Goal: Information Seeking & Learning: Learn about a topic

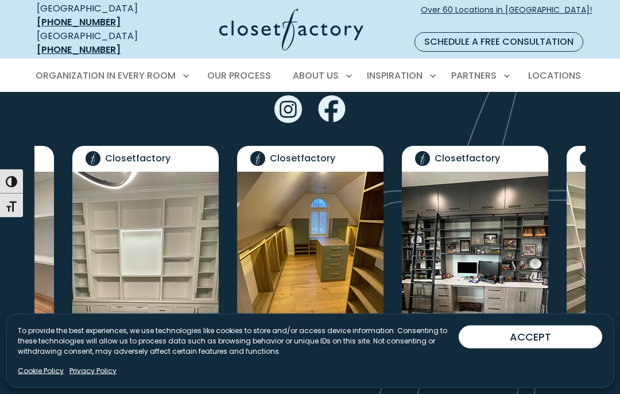
scroll to position [2570, 0]
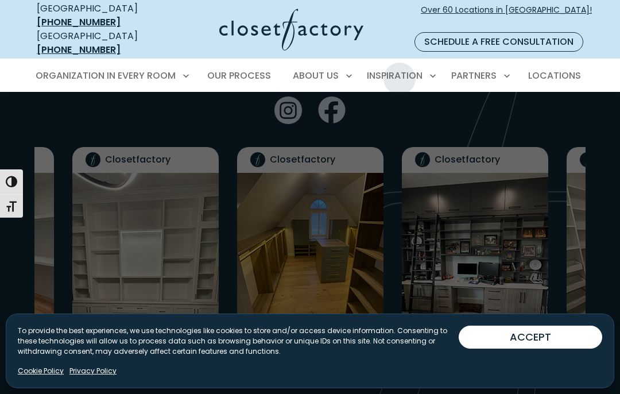
click at [405, 148] on link "Color & Finishes" at bounding box center [400, 158] width 172 height 21
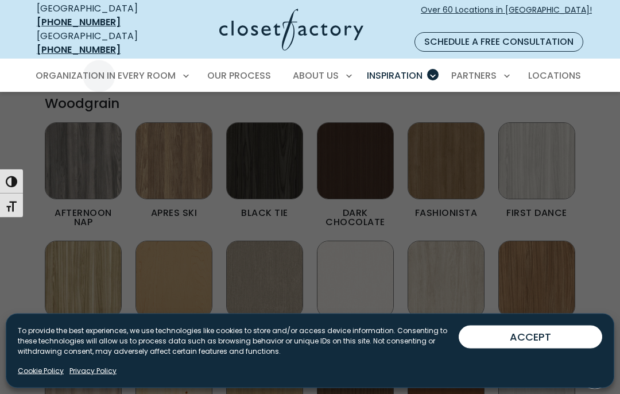
scroll to position [375, 0]
click at [139, 127] on link "Walk-In Closets" at bounding box center [111, 137] width 172 height 21
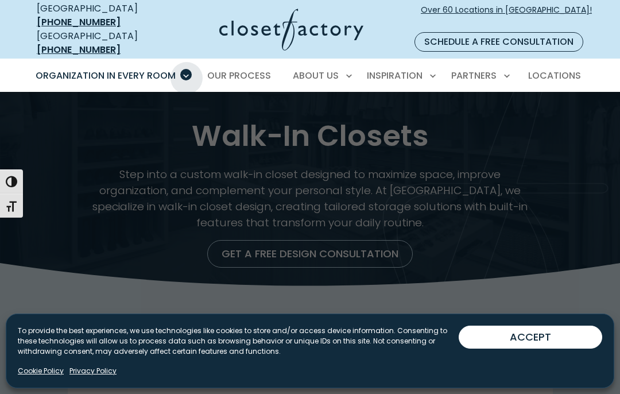
click at [112, 131] on span "Walk-In Closets" at bounding box center [78, 136] width 72 height 11
click at [270, 69] on span "Our Process" at bounding box center [239, 75] width 64 height 13
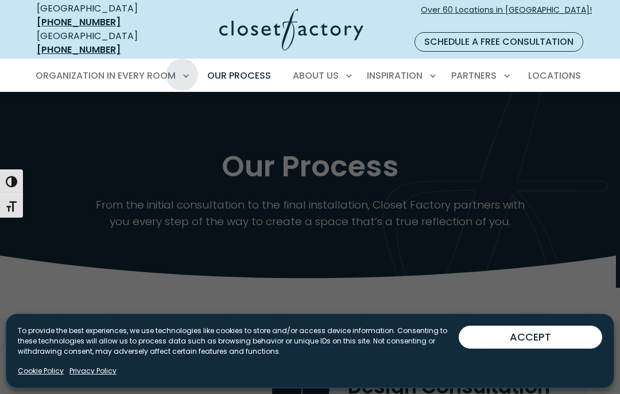
click at [121, 106] on link "Custom Closets" at bounding box center [111, 116] width 172 height 21
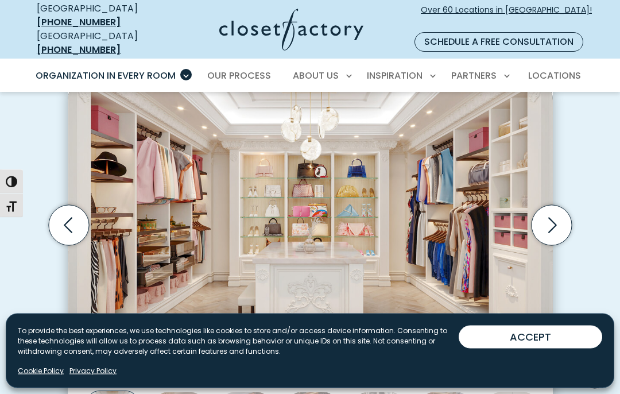
click at [555, 217] on icon "Next slide" at bounding box center [552, 224] width 9 height 15
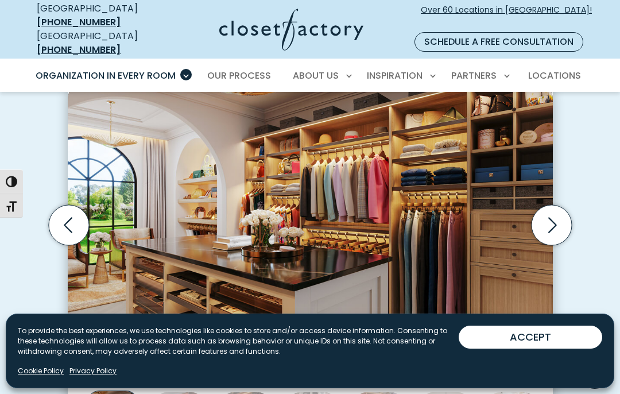
click at [552, 205] on icon "Next slide" at bounding box center [551, 225] width 40 height 40
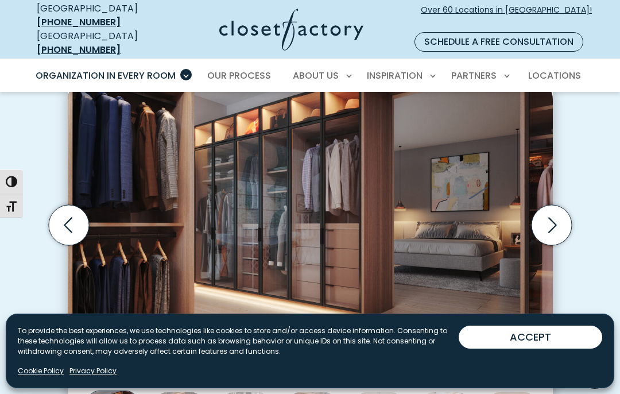
click at [553, 217] on icon "Next slide" at bounding box center [552, 224] width 9 height 15
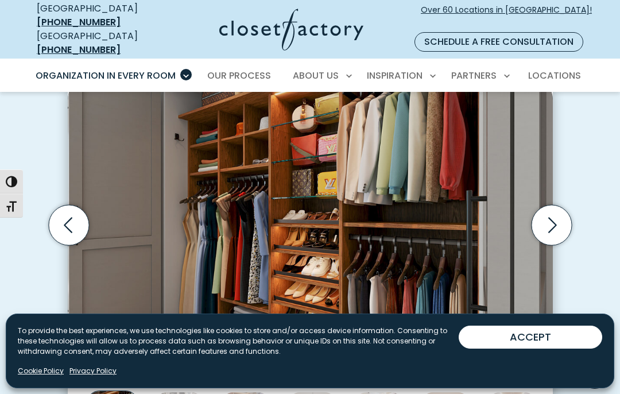
click at [552, 205] on icon "Next slide" at bounding box center [551, 225] width 40 height 40
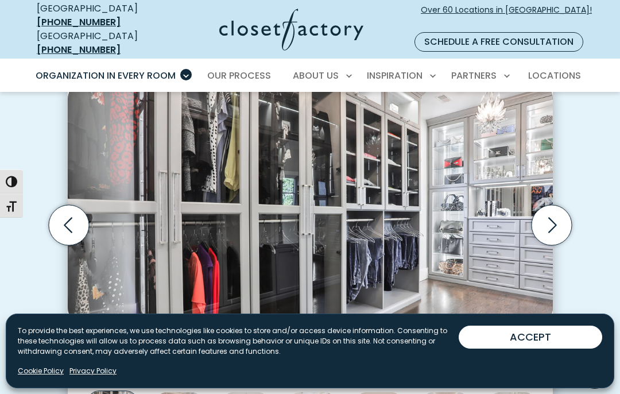
click at [549, 217] on icon "Next slide" at bounding box center [552, 224] width 9 height 15
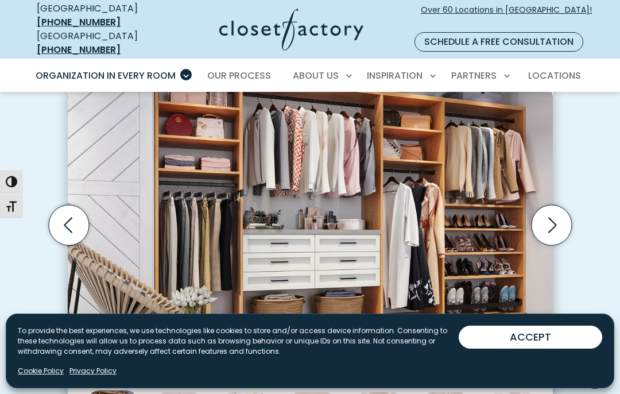
click at [557, 205] on icon "Next slide" at bounding box center [551, 225] width 40 height 40
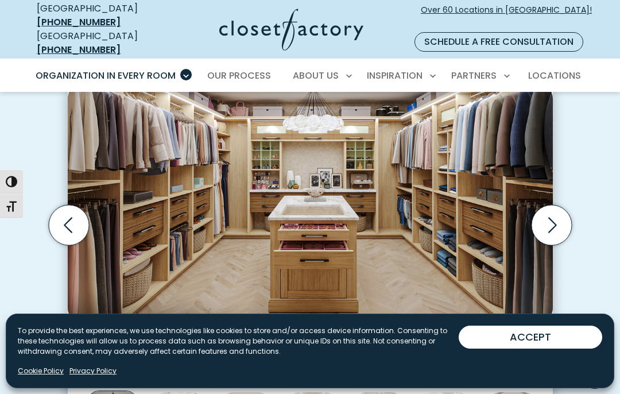
click at [560, 205] on icon "Next slide" at bounding box center [551, 225] width 40 height 40
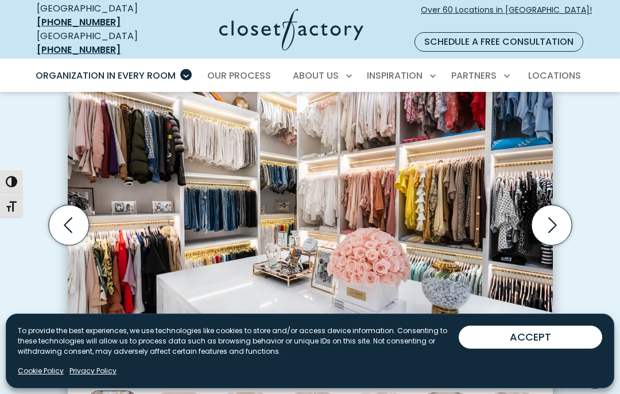
click at [553, 205] on icon "Next slide" at bounding box center [551, 225] width 40 height 40
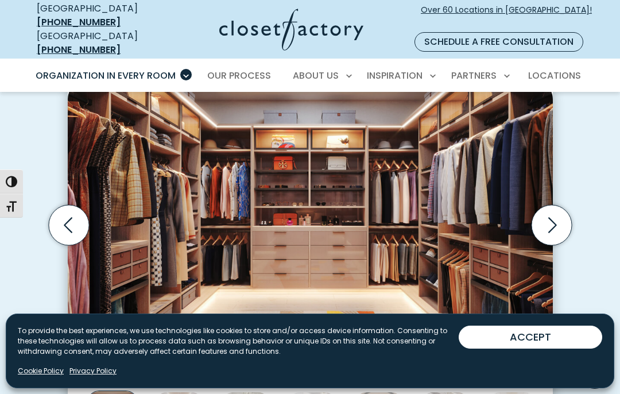
click at [555, 205] on icon "Next slide" at bounding box center [551, 225] width 40 height 40
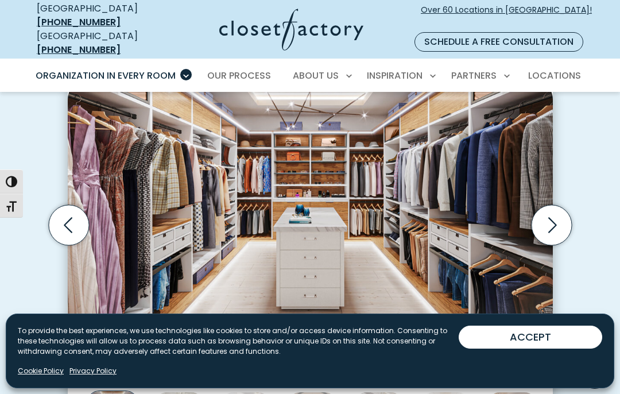
click at [554, 205] on icon "Next slide" at bounding box center [551, 225] width 40 height 40
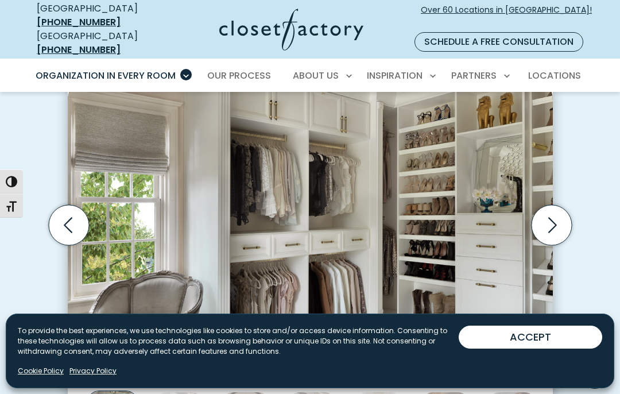
click at [557, 205] on icon "Next slide" at bounding box center [551, 225] width 40 height 40
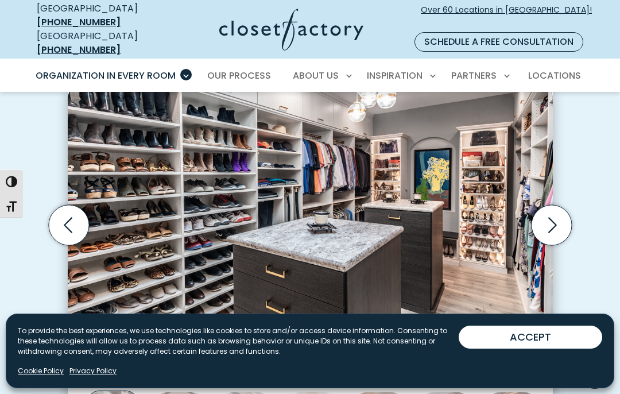
click at [557, 205] on icon "Next slide" at bounding box center [551, 225] width 40 height 40
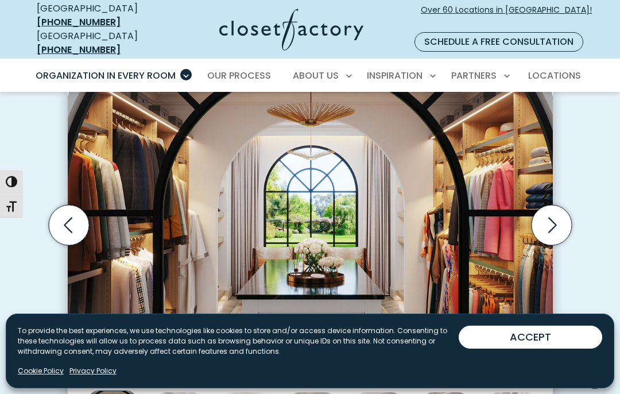
click at [557, 205] on icon "Next slide" at bounding box center [551, 225] width 40 height 40
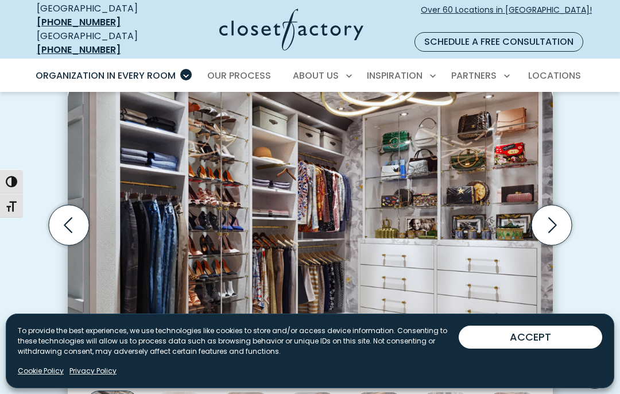
click at [553, 205] on icon "Next slide" at bounding box center [551, 225] width 40 height 40
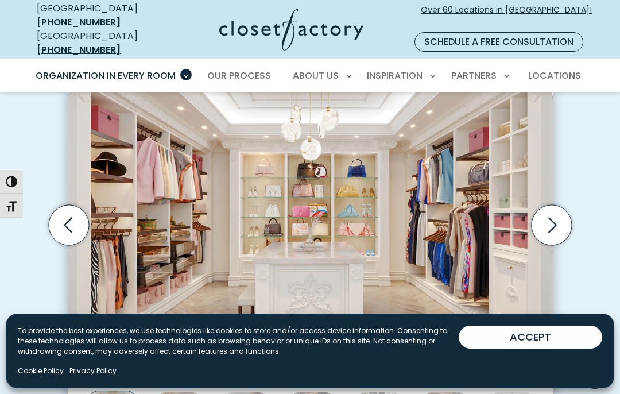
click at [552, 205] on icon "Next slide" at bounding box center [551, 225] width 40 height 40
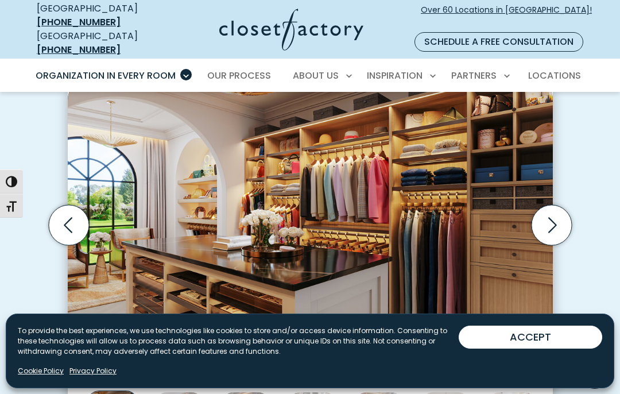
click at [550, 205] on icon "Next slide" at bounding box center [551, 225] width 40 height 40
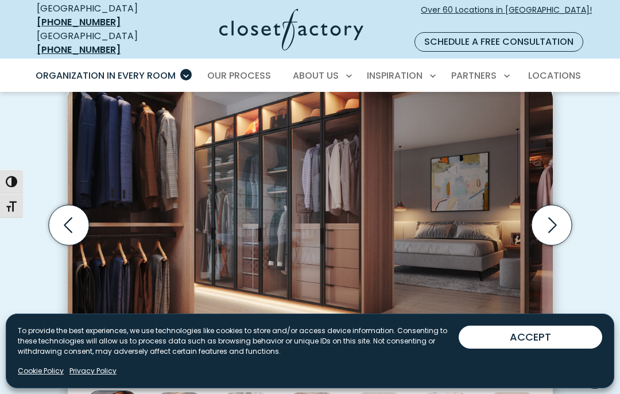
click at [548, 205] on icon "Next slide" at bounding box center [551, 225] width 40 height 40
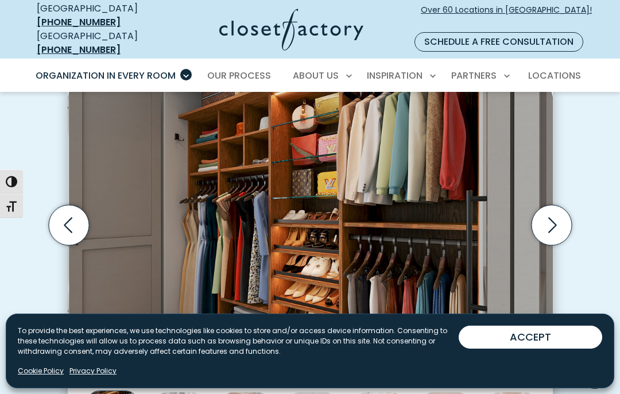
click at [550, 205] on icon "Next slide" at bounding box center [551, 225] width 40 height 40
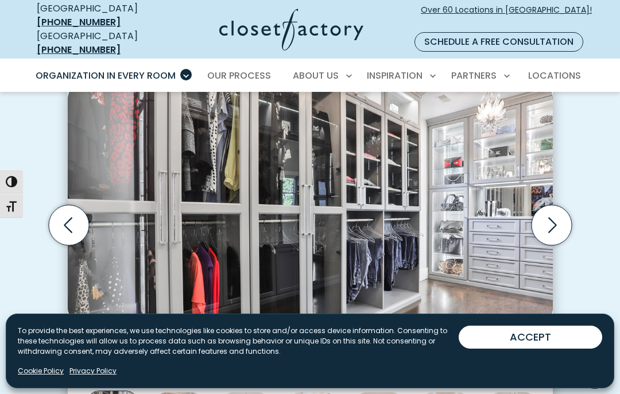
click at [551, 205] on icon "Next slide" at bounding box center [551, 225] width 40 height 40
